Goal: Check status: Check status

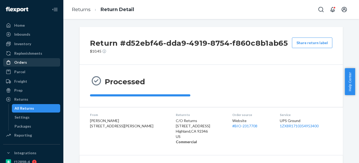
scroll to position [114, 0]
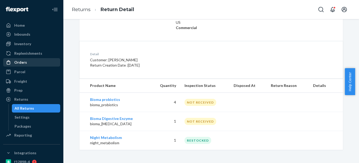
click at [27, 65] on div "Orders" at bounding box center [32, 62] width 56 height 7
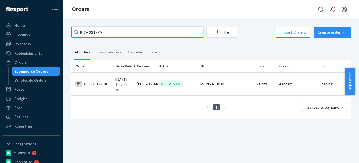
paste input "2658199"
drag, startPoint x: 88, startPoint y: 32, endPoint x: 124, endPoint y: 34, distance: 35.8
click at [124, 34] on input "BIO- 2317708" at bounding box center [137, 32] width 132 height 11
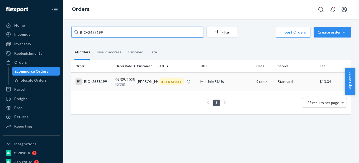
type input "BIO-2658199"
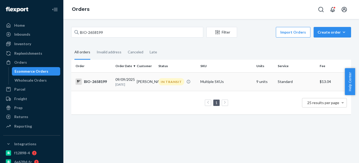
click at [97, 80] on div "BIO-2658199" at bounding box center [94, 81] width 36 height 6
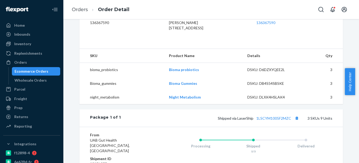
scroll to position [185, 0]
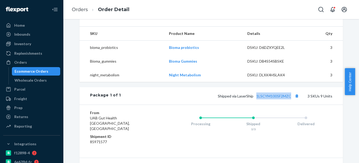
drag, startPoint x: 290, startPoint y: 87, endPoint x: 255, endPoint y: 85, distance: 34.9
click at [255, 92] on div "Shipped via LaserShip 1LSCYM1005F2MZC 3 SKUs 9 Units" at bounding box center [227, 95] width 212 height 7
copy link "1LSCYM1005F2MZC"
click at [44, 70] on div "Ecommerce Orders" at bounding box center [32, 71] width 34 height 5
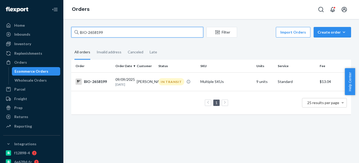
drag, startPoint x: 87, startPoint y: 32, endPoint x: 131, endPoint y: 31, distance: 43.3
click at [131, 31] on input "BIO-2658199" at bounding box center [137, 32] width 132 height 11
paste input "15567"
type input "BIO-2615567"
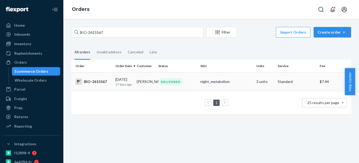
click at [108, 80] on div "BIO-2615567" at bounding box center [94, 81] width 36 height 6
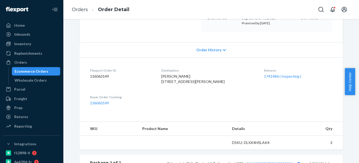
scroll to position [106, 0]
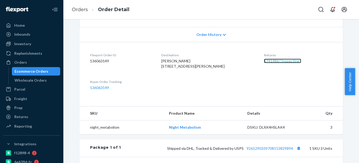
click at [276, 61] on link "1741486 ( Inspecting )" at bounding box center [282, 61] width 37 height 4
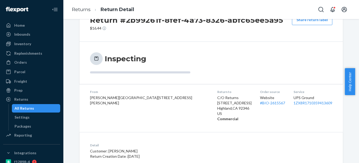
scroll to position [53, 0]
